Goal: Task Accomplishment & Management: Manage account settings

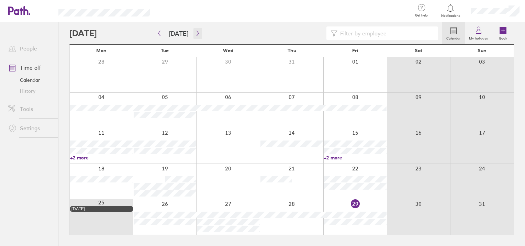
click at [197, 32] on icon "button" at bounding box center [197, 34] width 5 height 6
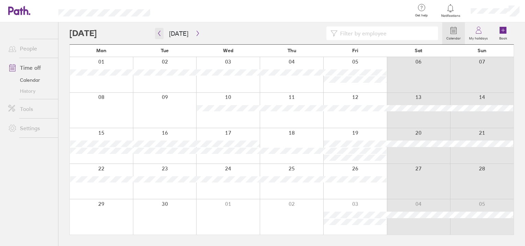
click at [157, 34] on icon "button" at bounding box center [159, 34] width 5 height 6
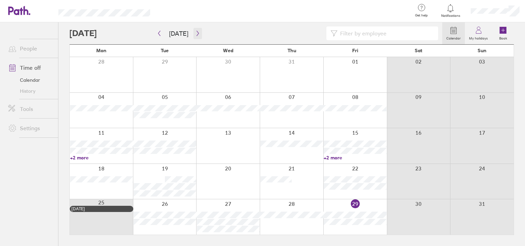
click at [195, 35] on icon "button" at bounding box center [197, 34] width 5 height 6
